Goal: Information Seeking & Learning: Learn about a topic

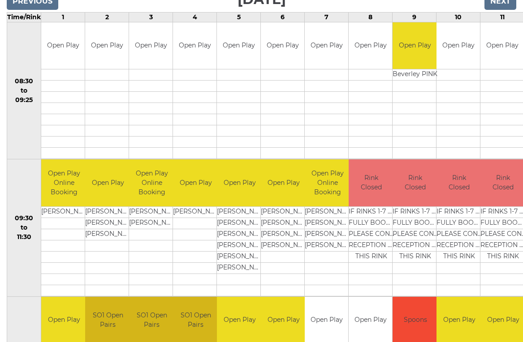
scroll to position [161, 0]
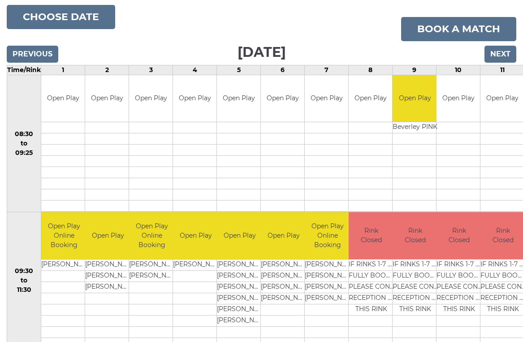
click at [496, 56] on input "Next" at bounding box center [501, 54] width 32 height 17
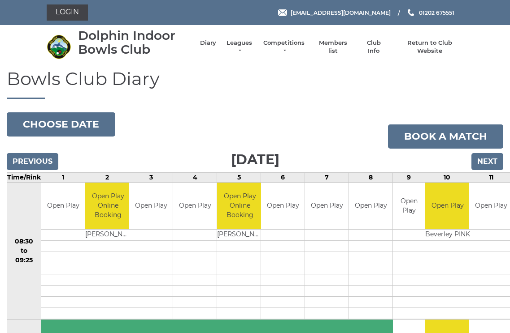
click at [243, 50] on link "Leagues" at bounding box center [239, 47] width 28 height 16
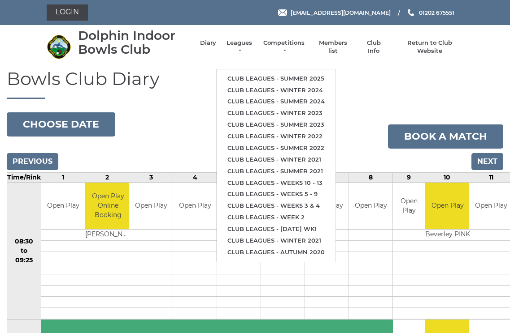
click at [293, 73] on link "Club leagues - Summer 2025" at bounding box center [275, 79] width 119 height 12
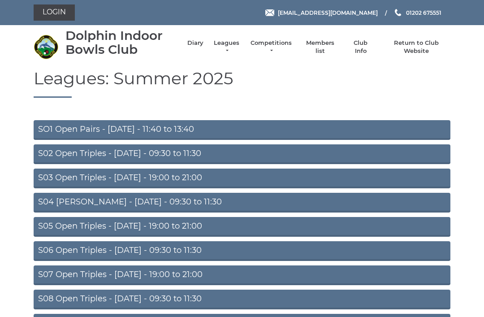
click at [213, 155] on link "S02 Open Triples - [DATE] - 09:30 to 11:30" at bounding box center [242, 154] width 417 height 20
